Goal: Task Accomplishment & Management: Use online tool/utility

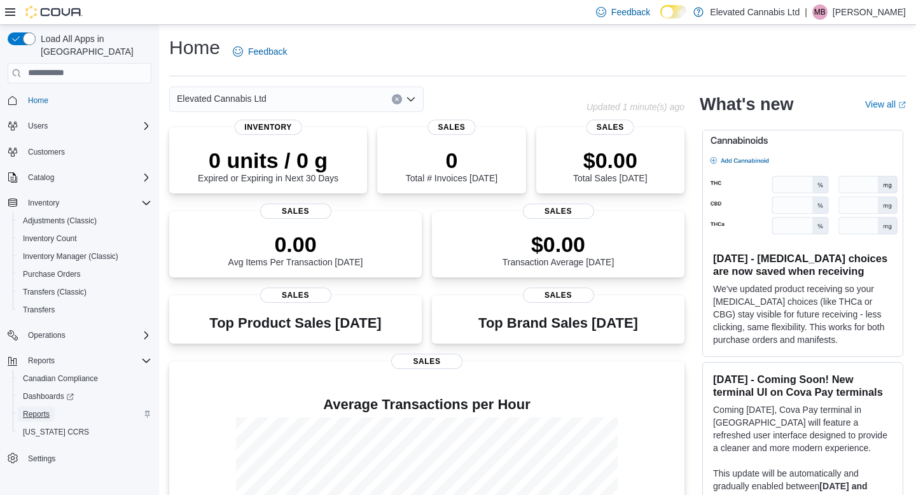
click at [42, 409] on span "Reports" at bounding box center [36, 414] width 27 height 10
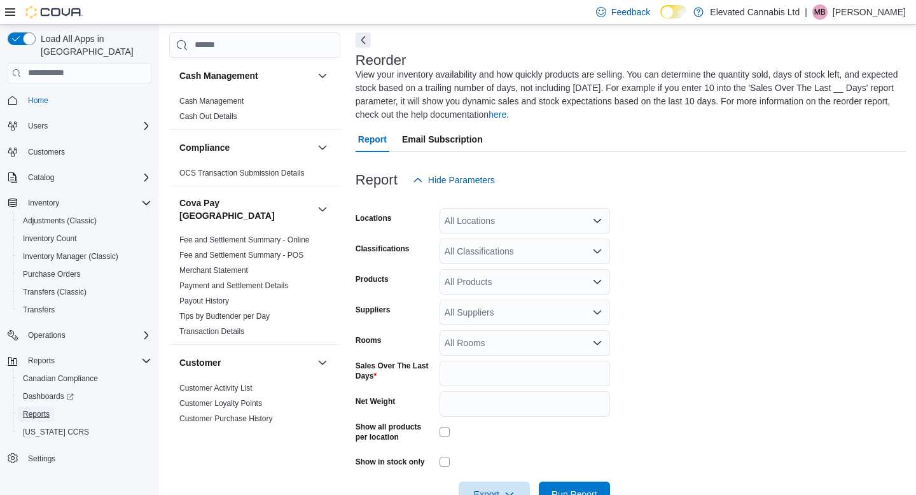
scroll to position [69, 0]
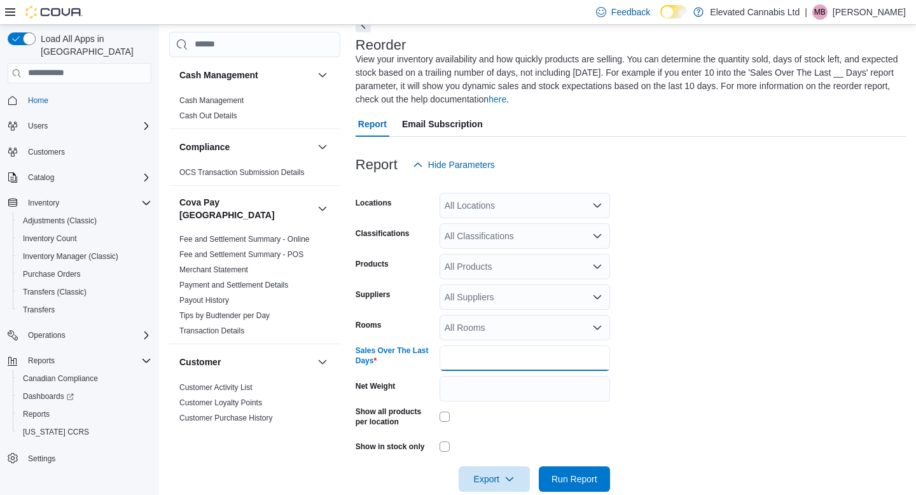
click at [476, 352] on input "*" at bounding box center [524, 357] width 170 height 25
type input "**"
click at [475, 273] on div "All Products" at bounding box center [524, 266] width 170 height 25
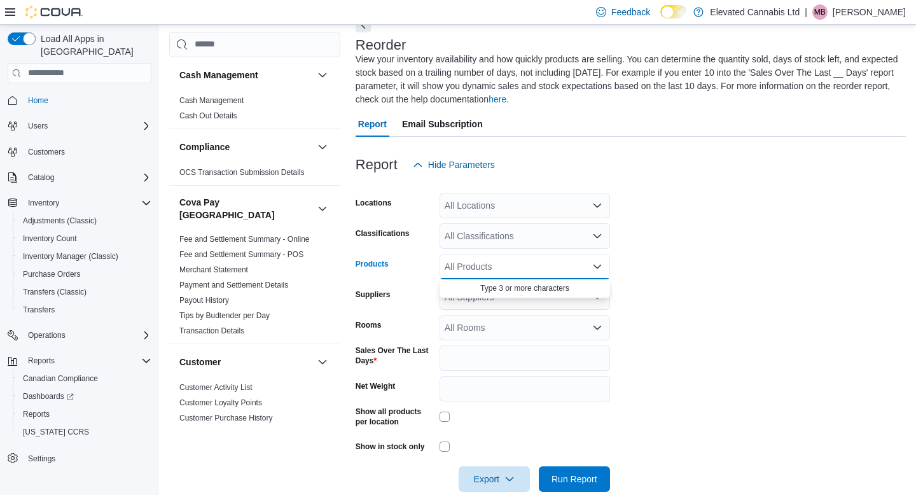
click at [751, 310] on form "Locations All Locations Classifications All Classifications Products All Produc…" at bounding box center [630, 334] width 550 height 314
click at [485, 265] on div "All Products" at bounding box center [524, 266] width 170 height 25
type input "*"
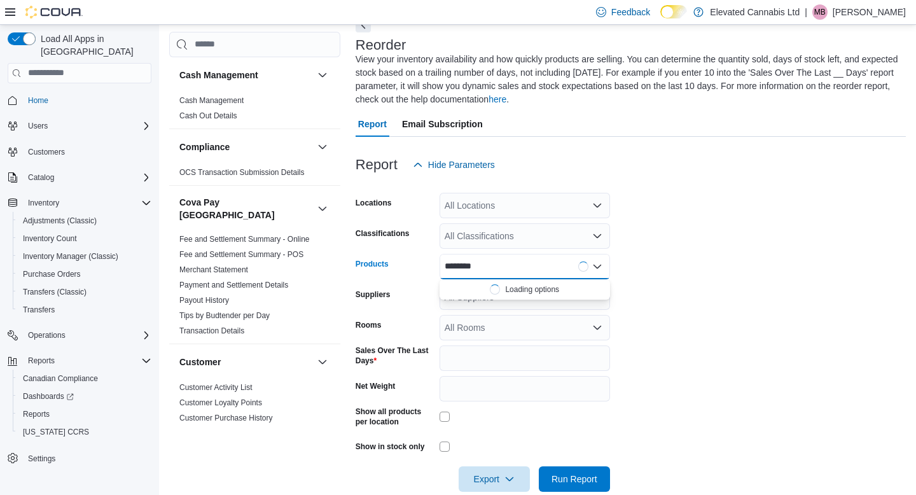
type input "*********"
click at [514, 235] on div "All Classifications" at bounding box center [524, 235] width 170 height 25
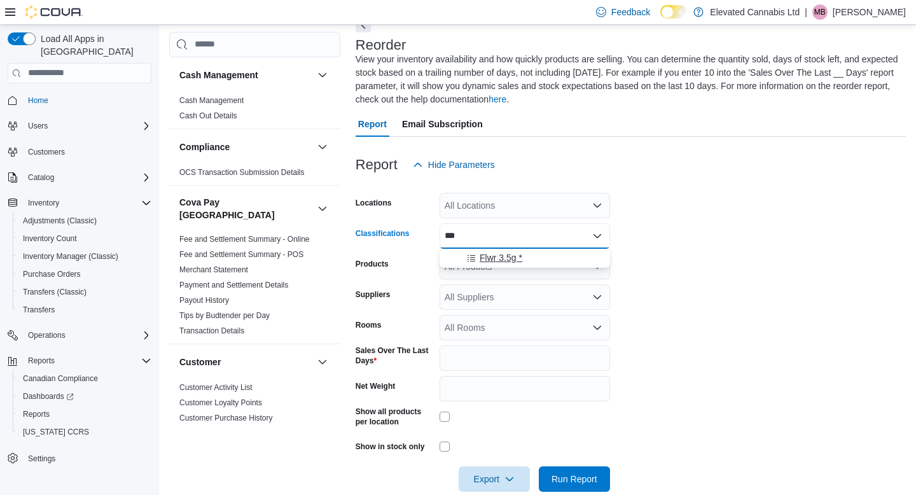
type input "***"
click at [508, 254] on span "Flwr 3.5g *" at bounding box center [500, 257] width 43 height 13
click at [718, 300] on form "Locations All Locations Classifications Flwr 3.5g * Products All Products Suppl…" at bounding box center [630, 334] width 550 height 314
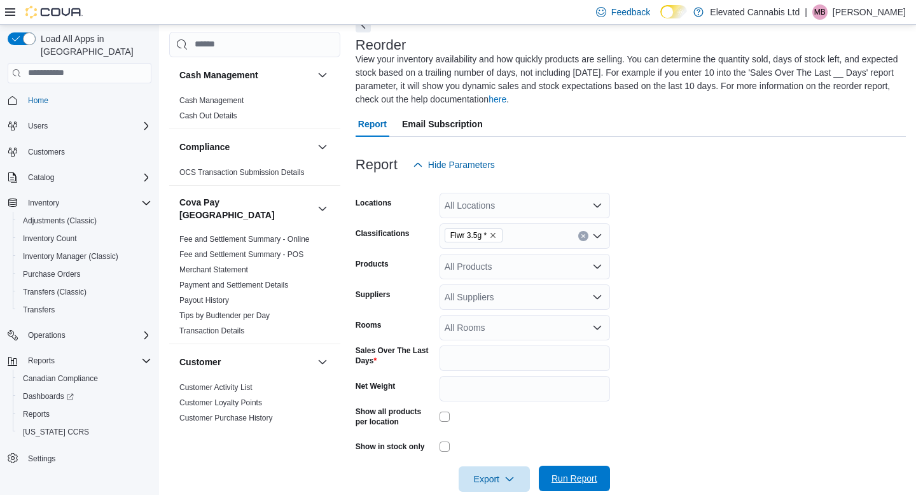
click at [569, 481] on span "Run Report" at bounding box center [574, 478] width 46 height 13
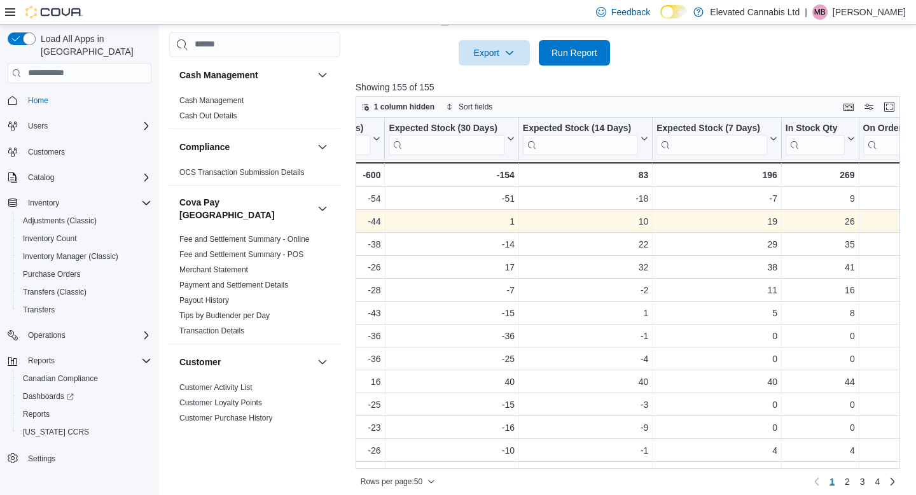
scroll to position [0, 2440]
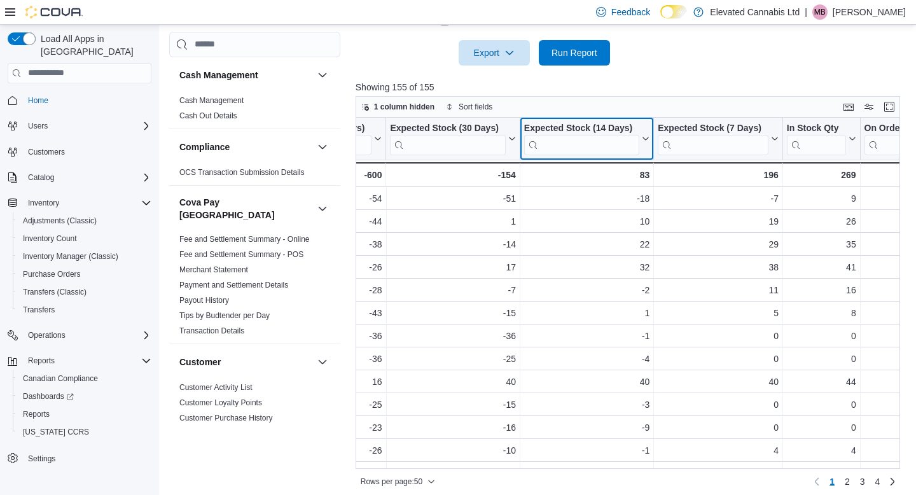
click at [568, 122] on div "Expected Stock (14 Days)" at bounding box center [581, 128] width 115 height 12
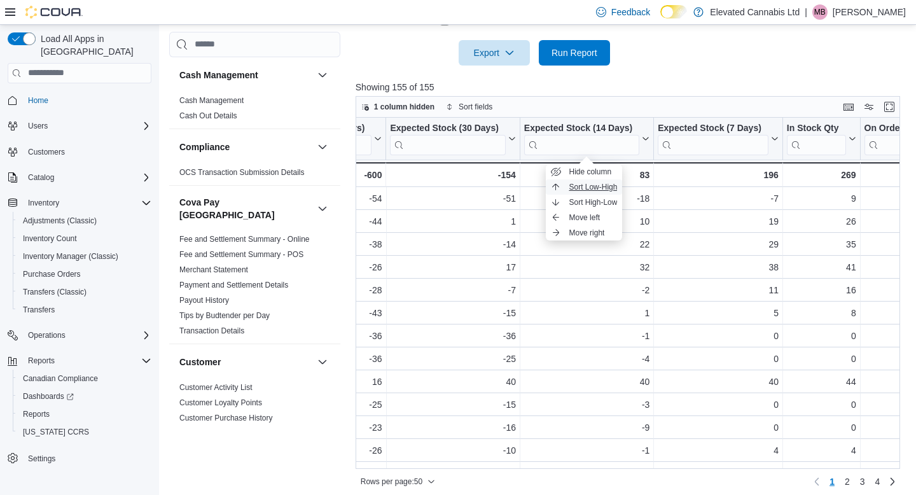
click at [568, 189] on span "Sort Low-High" at bounding box center [592, 187] width 48 height 10
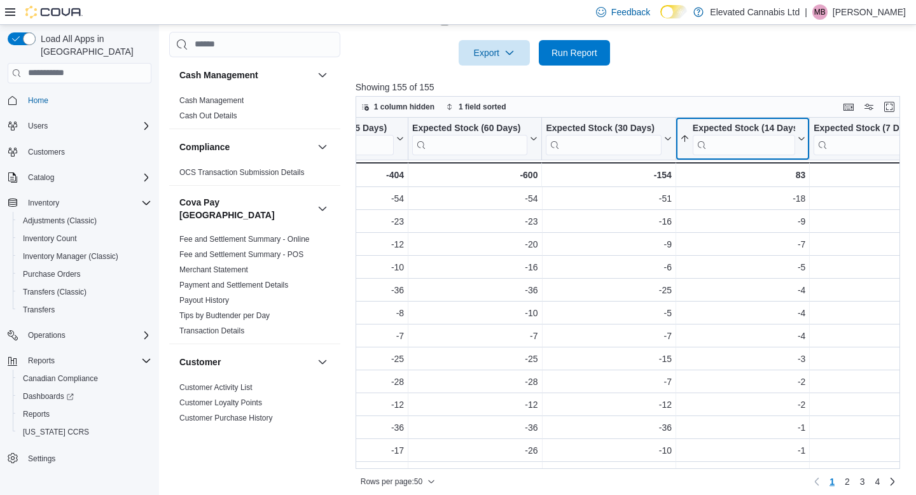
scroll to position [0, 2289]
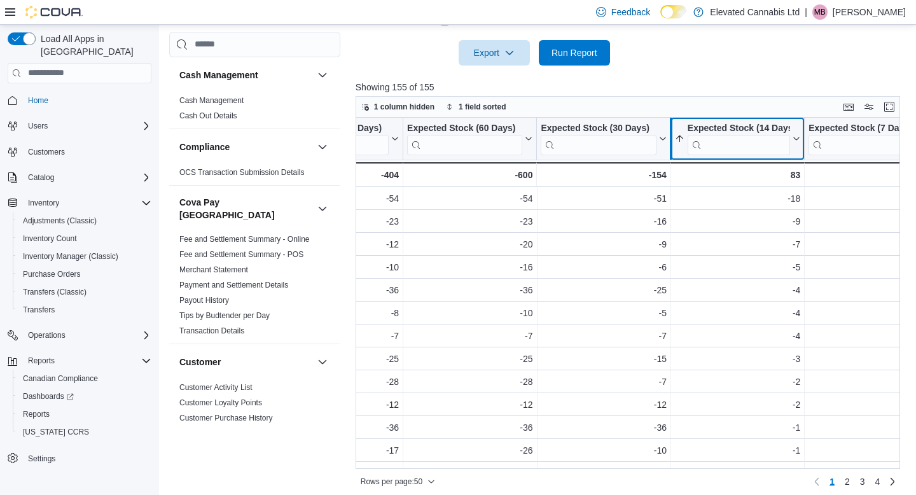
click at [665, 135] on div at bounding box center [670, 139] width 10 height 42
click at [662, 135] on icon at bounding box center [661, 139] width 10 height 8
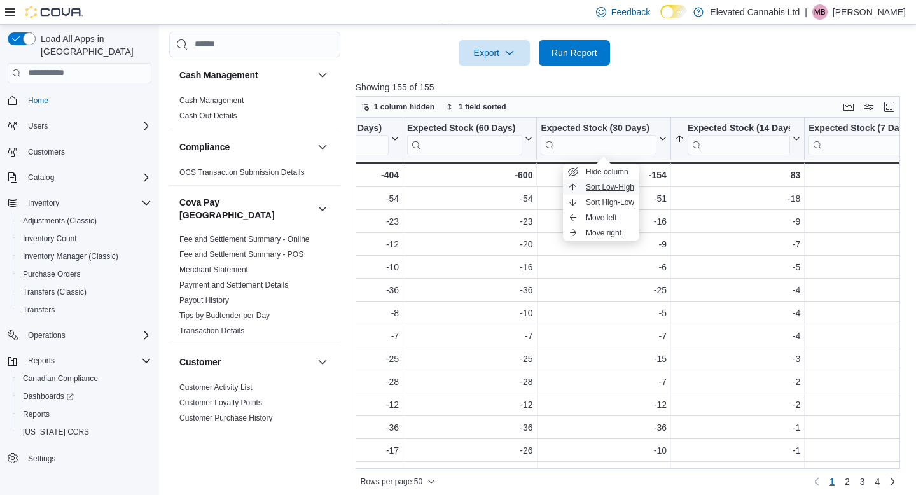
click at [622, 184] on span "Sort Low-High" at bounding box center [610, 187] width 48 height 10
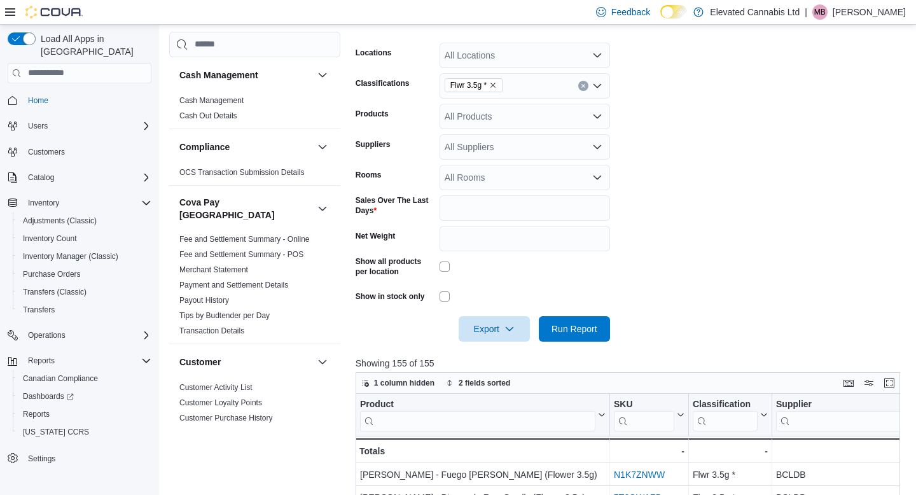
scroll to position [216, 0]
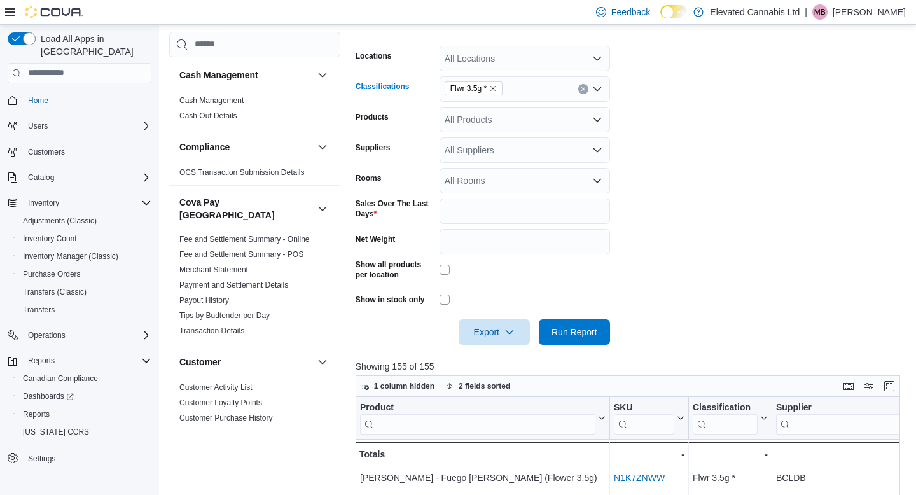
click at [507, 89] on div "Flwr 3.5g *" at bounding box center [524, 88] width 170 height 25
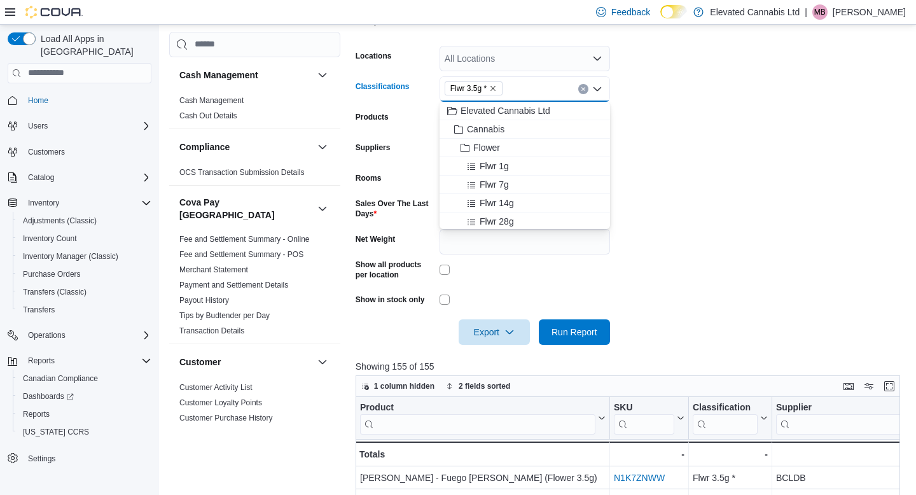
click at [495, 89] on icon "Remove Flwr 3.5g * from selection in this group" at bounding box center [492, 88] width 5 height 5
click at [501, 198] on span "Flwr 28g" at bounding box center [496, 200] width 34 height 13
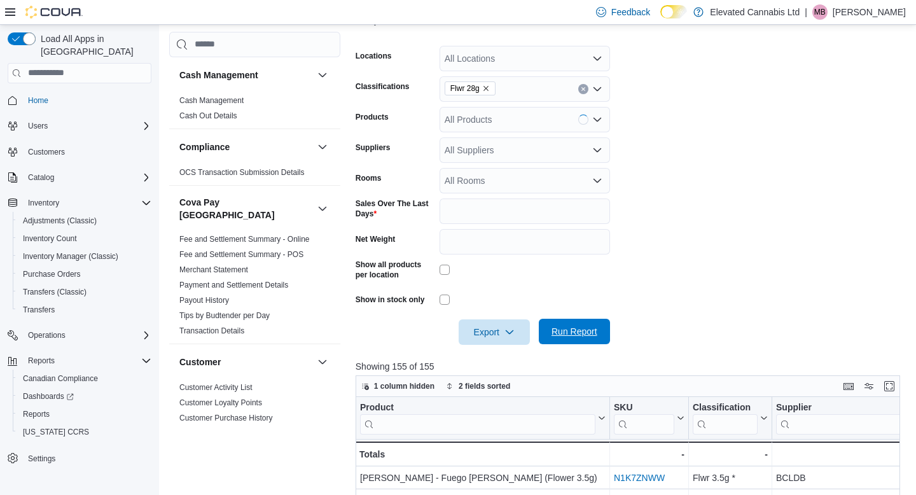
click at [563, 326] on span "Run Report" at bounding box center [574, 331] width 46 height 13
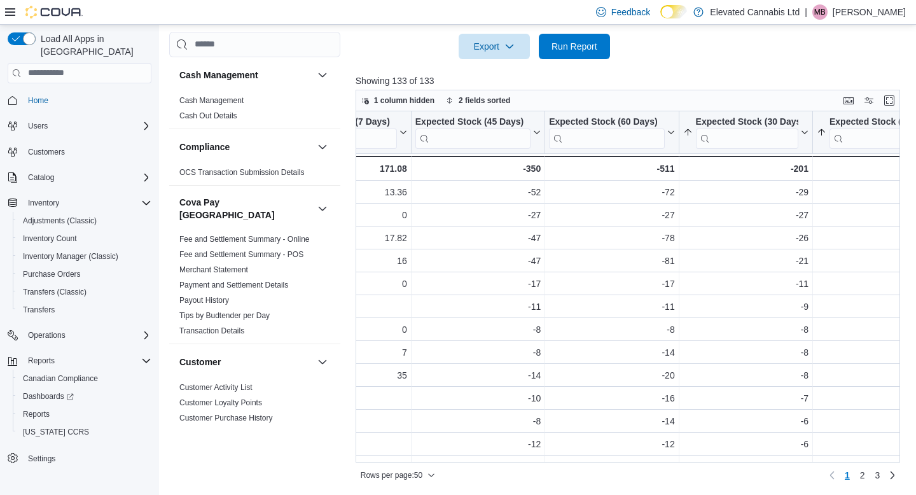
scroll to position [0, 2118]
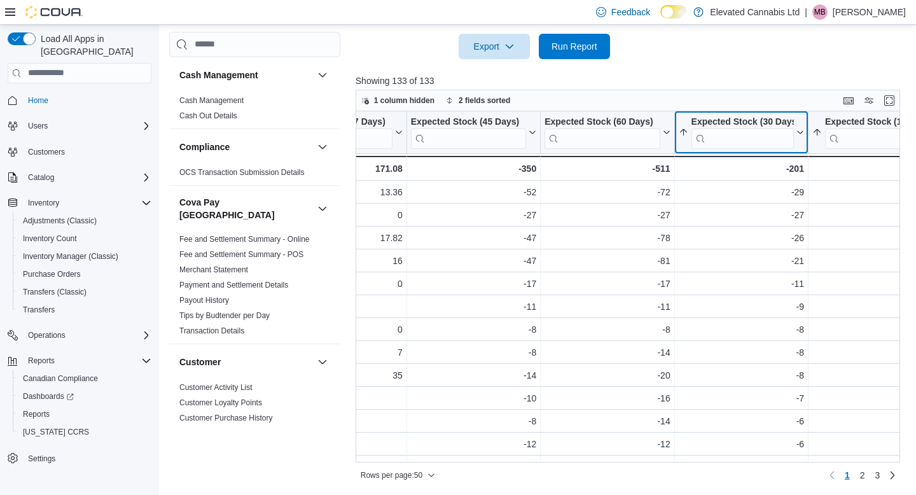
click at [796, 130] on icon at bounding box center [798, 132] width 10 height 8
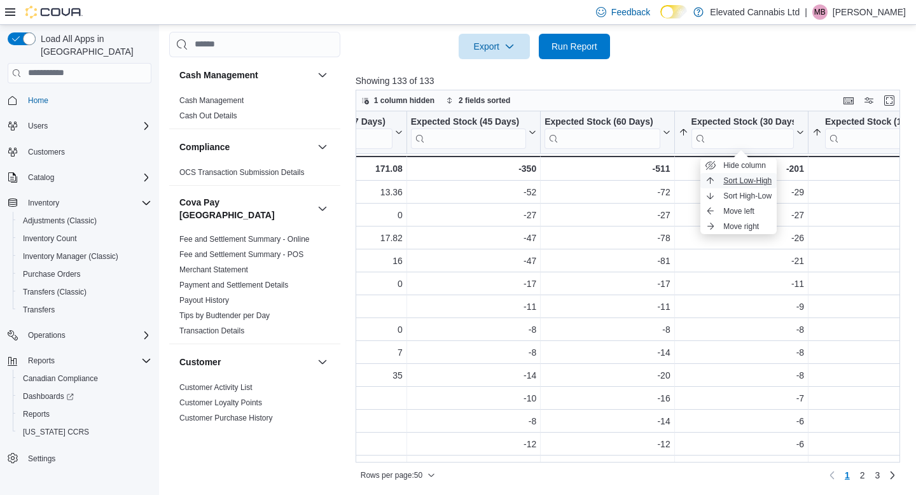
click at [753, 175] on span "Sort Low-High" at bounding box center [747, 180] width 48 height 10
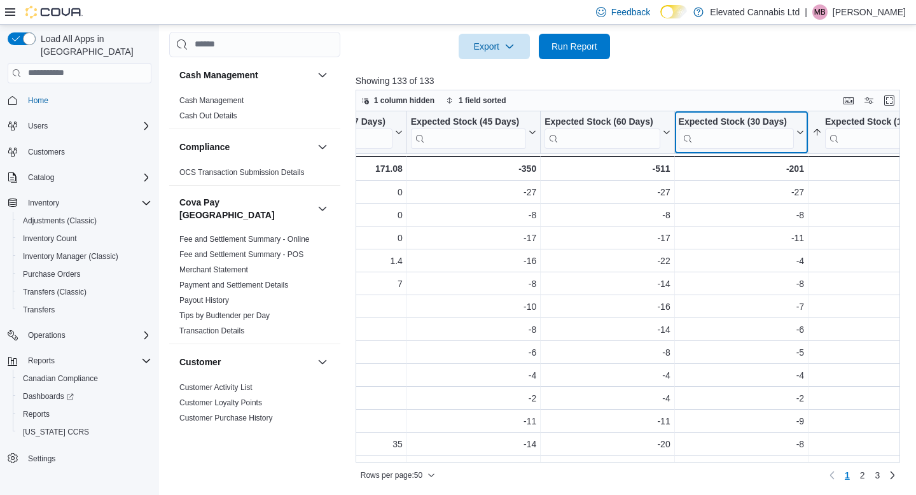
click at [798, 131] on icon at bounding box center [800, 132] width 6 height 3
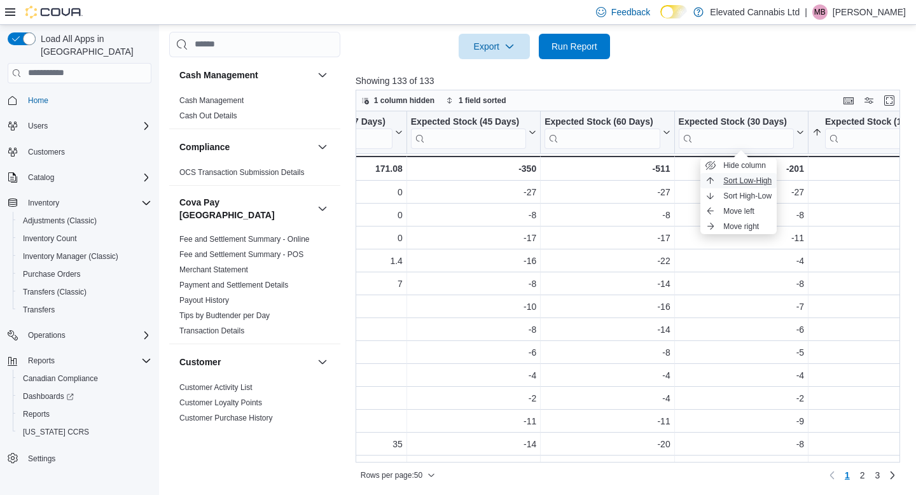
click at [763, 185] on span "Sort Low-High" at bounding box center [747, 180] width 48 height 10
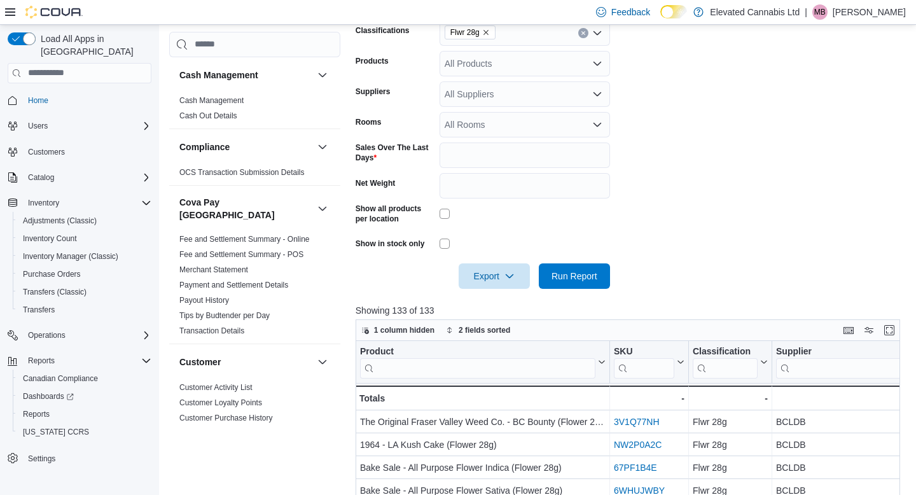
scroll to position [0, 0]
